Goal: Task Accomplishment & Management: Use online tool/utility

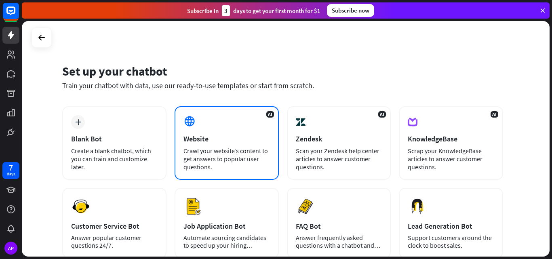
click at [235, 164] on div "Crawl your website’s content to get answers to popular user questions." at bounding box center [226, 159] width 86 height 24
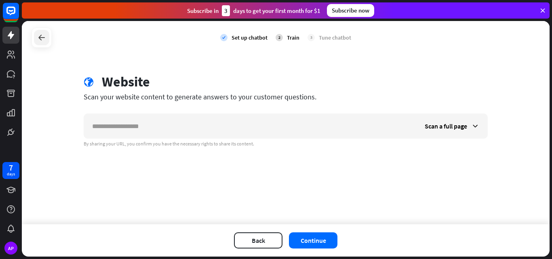
click at [37, 36] on icon at bounding box center [42, 38] width 10 height 10
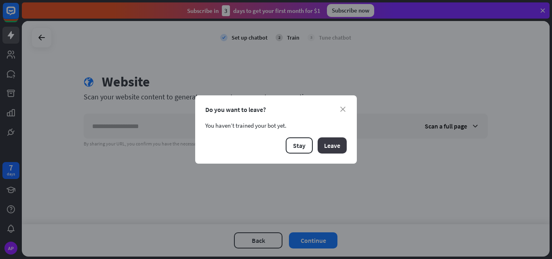
click at [334, 146] on button "Leave" at bounding box center [332, 145] width 29 height 16
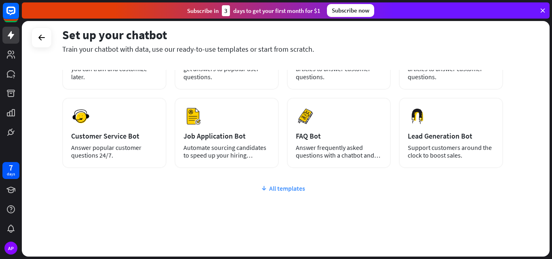
scroll to position [99, 0]
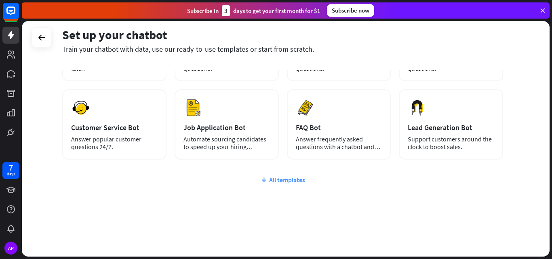
click at [288, 179] on div "All templates" at bounding box center [282, 180] width 441 height 8
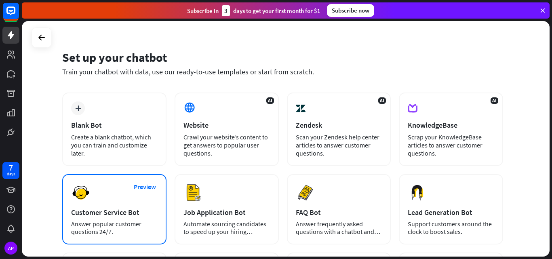
scroll to position [13, 0]
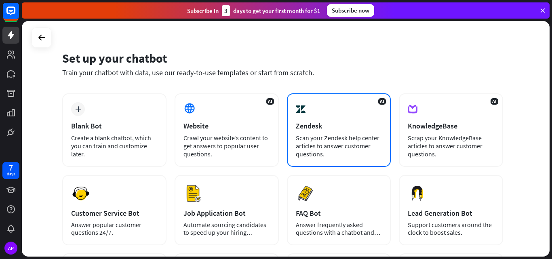
click at [332, 143] on div "Scan your Zendesk help center articles to answer customer questions." at bounding box center [339, 146] width 86 height 24
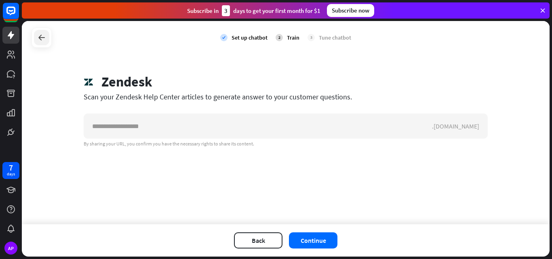
click at [46, 40] on icon at bounding box center [42, 38] width 10 height 10
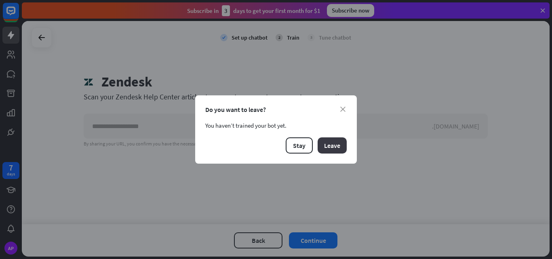
click at [332, 144] on button "Leave" at bounding box center [332, 145] width 29 height 16
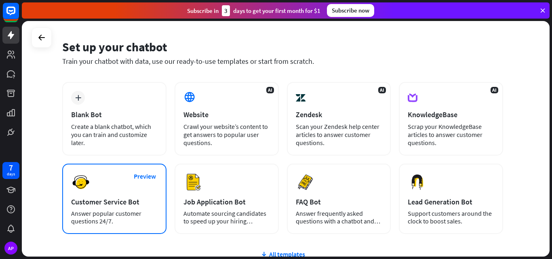
scroll to position [0, 0]
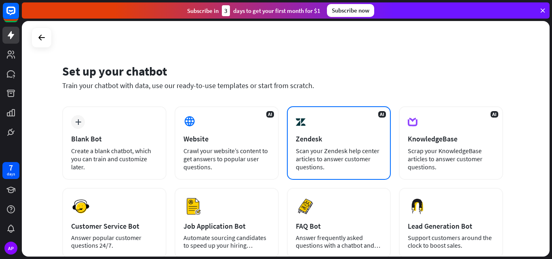
click at [296, 141] on div "Zendesk" at bounding box center [339, 138] width 86 height 9
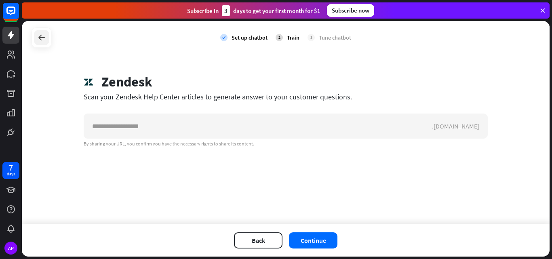
click at [47, 39] on div at bounding box center [41, 37] width 15 height 15
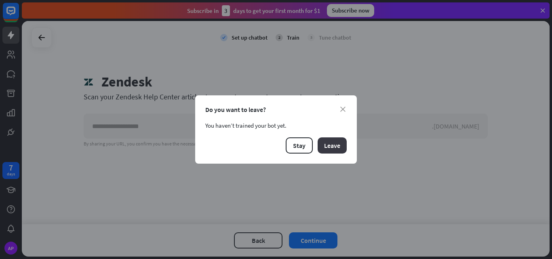
click at [332, 148] on button "Leave" at bounding box center [332, 145] width 29 height 16
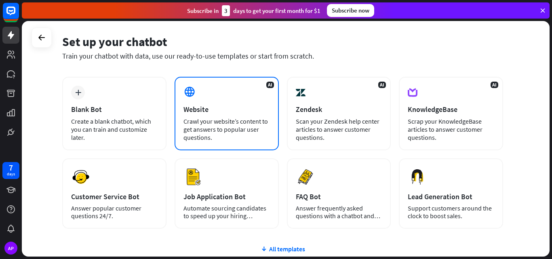
scroll to position [40, 0]
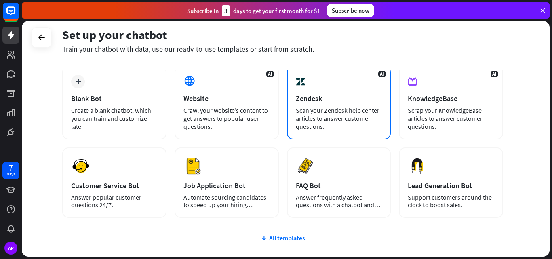
click at [327, 88] on div "AI Zendesk Scan your Zendesk help center articles to answer customer questions." at bounding box center [339, 103] width 104 height 74
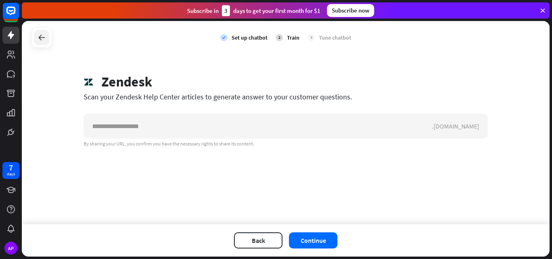
click at [38, 34] on icon at bounding box center [42, 38] width 10 height 10
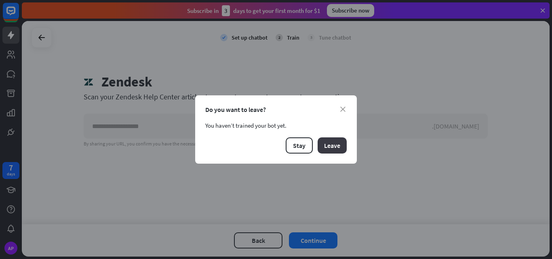
click at [340, 150] on button "Leave" at bounding box center [332, 145] width 29 height 16
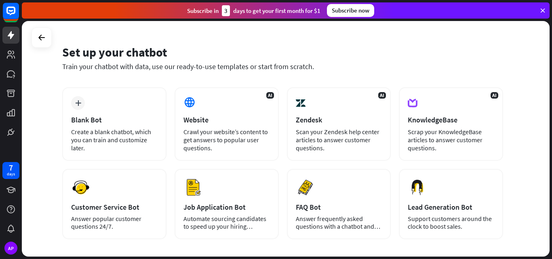
scroll to position [0, 0]
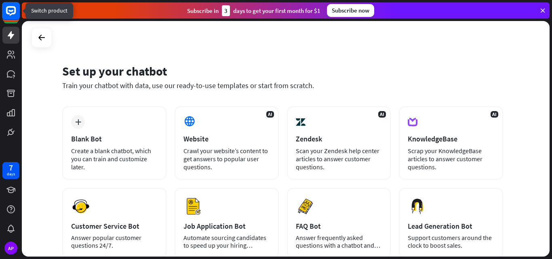
click at [11, 20] on icon at bounding box center [11, 11] width 19 height 19
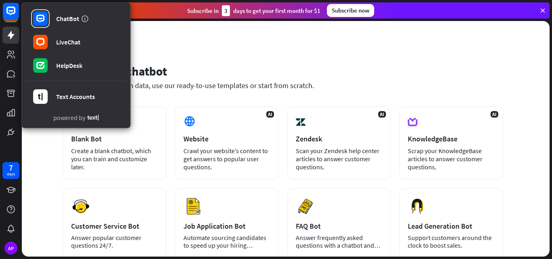
click at [169, 38] on div "Set up your chatbot Train your chatbot with data, use our ready-to-use template…" at bounding box center [286, 139] width 528 height 236
